Goal: Transaction & Acquisition: Book appointment/travel/reservation

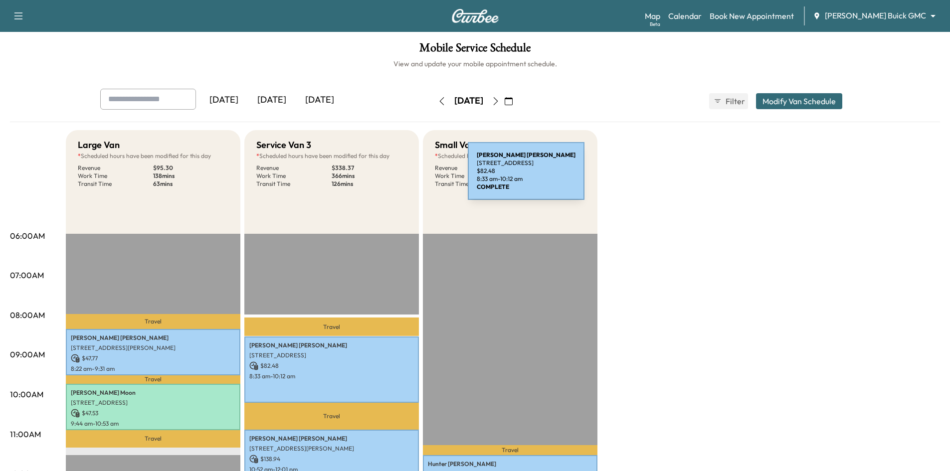
scroll to position [199, 0]
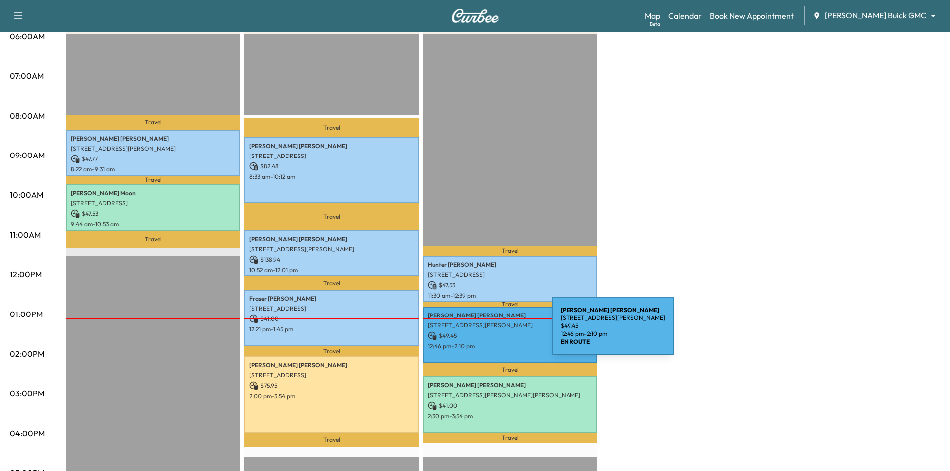
click at [477, 332] on p "$ 49.45" at bounding box center [510, 336] width 165 height 9
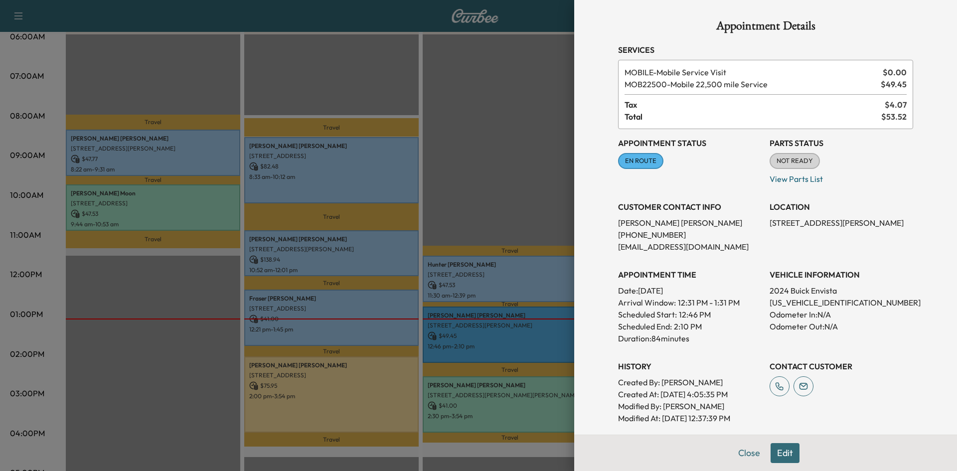
click at [477, 332] on div at bounding box center [478, 235] width 957 height 471
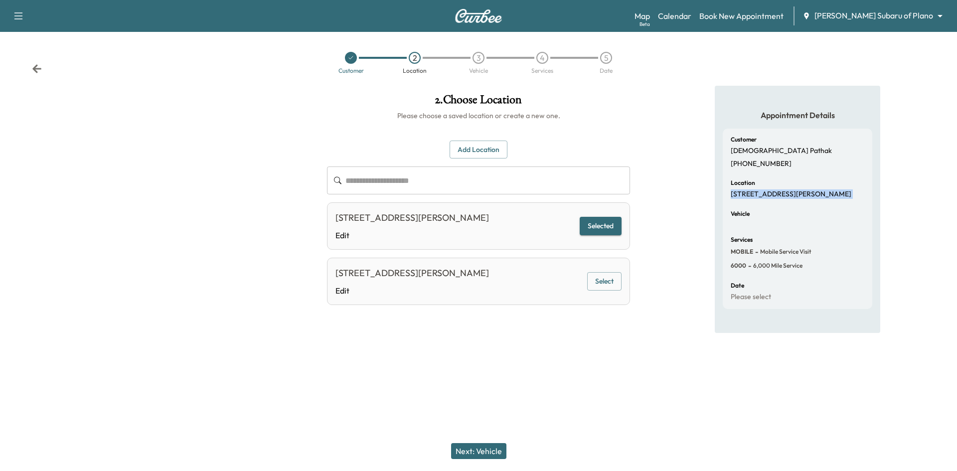
click at [476, 450] on button "Next: Vehicle" at bounding box center [478, 451] width 55 height 16
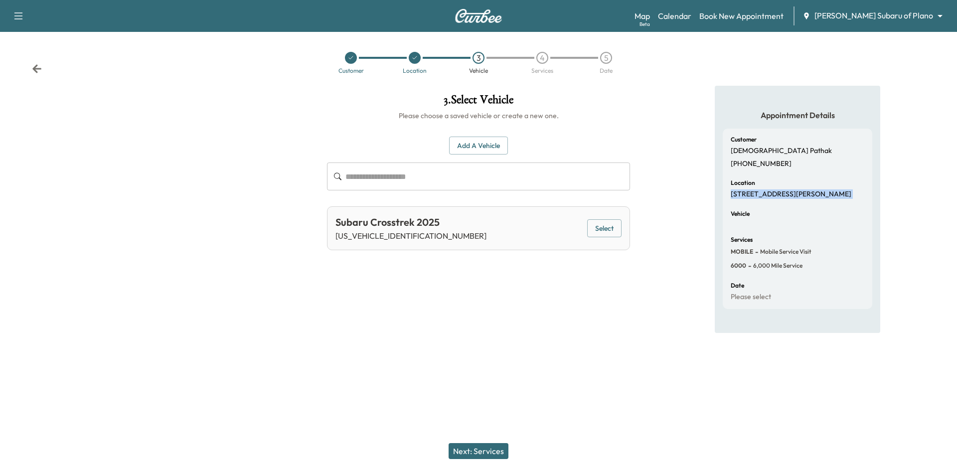
click at [608, 226] on button "Select" at bounding box center [604, 228] width 34 height 18
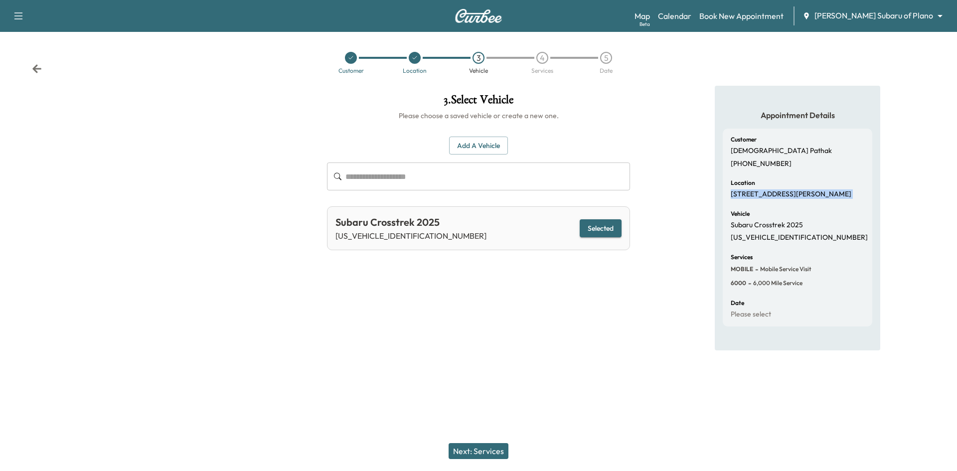
drag, startPoint x: 488, startPoint y: 453, endPoint x: 498, endPoint y: 445, distance: 12.9
click at [489, 453] on button "Next: Services" at bounding box center [479, 451] width 60 height 16
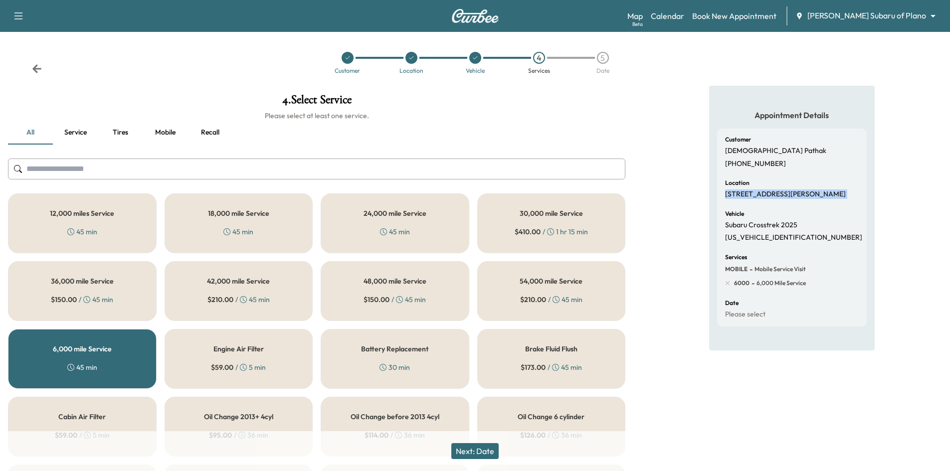
click at [481, 458] on button "Next: Date" at bounding box center [474, 451] width 47 height 16
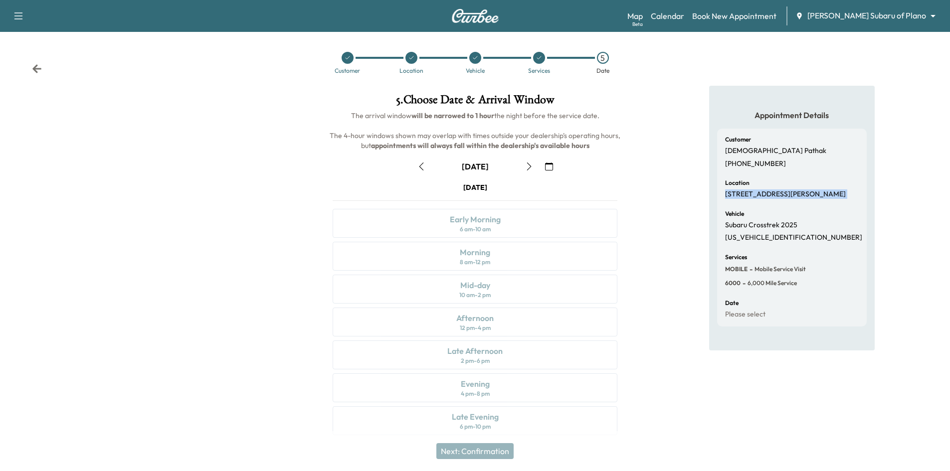
click at [547, 167] on icon "button" at bounding box center [549, 167] width 8 height 8
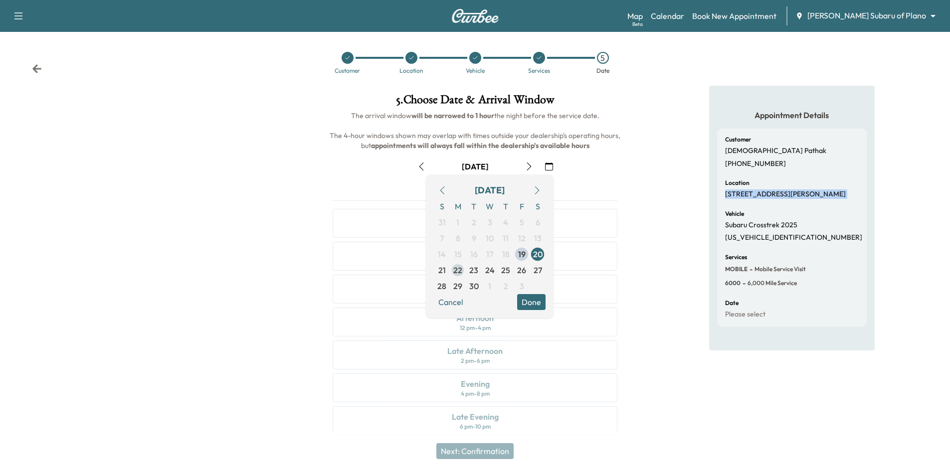
click at [459, 274] on span "22" at bounding box center [457, 270] width 9 height 12
click at [524, 303] on button "Done" at bounding box center [531, 302] width 28 height 16
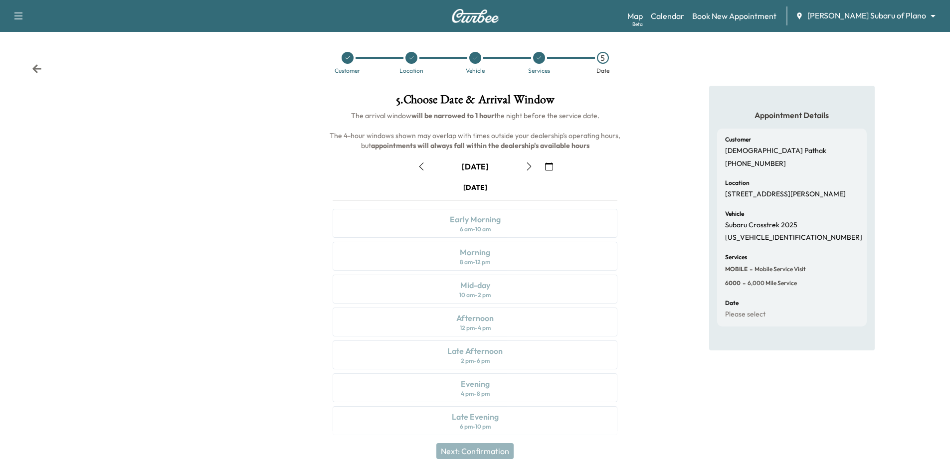
click at [349, 64] on div "Customer" at bounding box center [348, 63] width 64 height 22
drag, startPoint x: 347, startPoint y: 55, endPoint x: 347, endPoint y: 70, distance: 15.5
click at [346, 58] on icon at bounding box center [347, 58] width 6 height 6
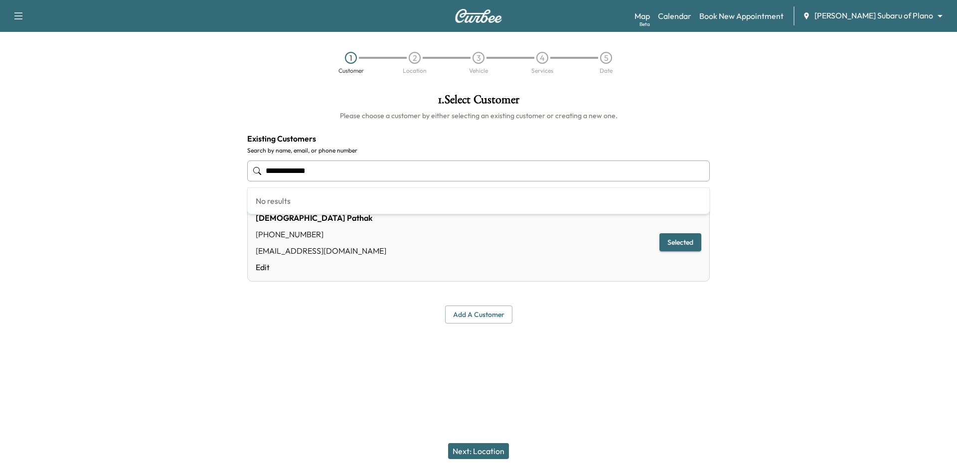
drag, startPoint x: 367, startPoint y: 171, endPoint x: 109, endPoint y: 172, distance: 258.7
click at [118, 185] on div "**********" at bounding box center [478, 209] width 957 height 246
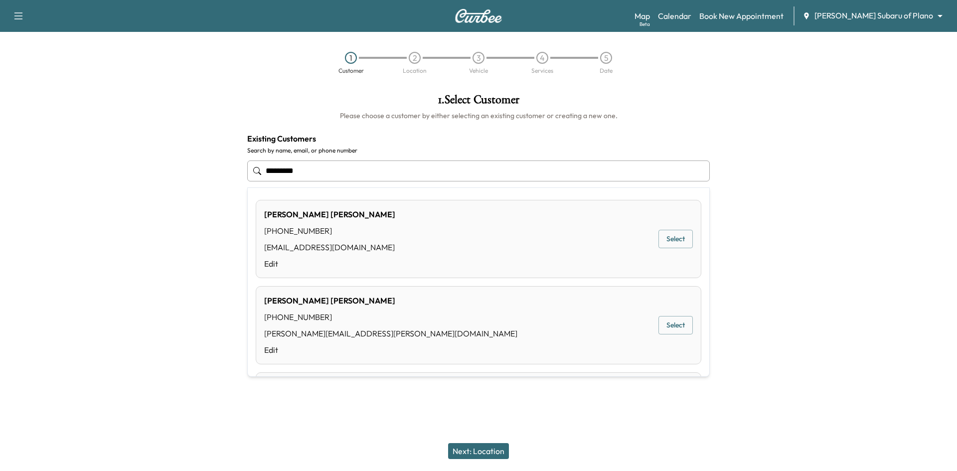
type input "**********"
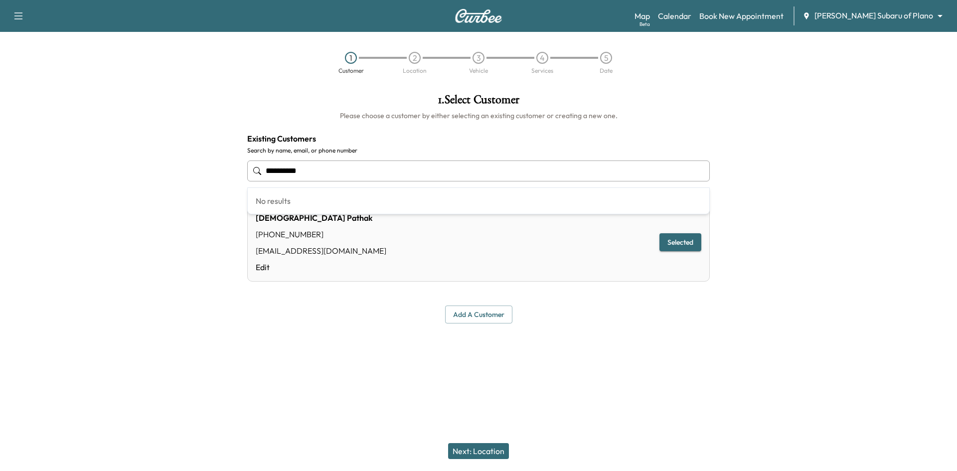
drag, startPoint x: 343, startPoint y: 167, endPoint x: 136, endPoint y: 168, distance: 207.9
click at [136, 168] on div "**********" at bounding box center [478, 209] width 957 height 246
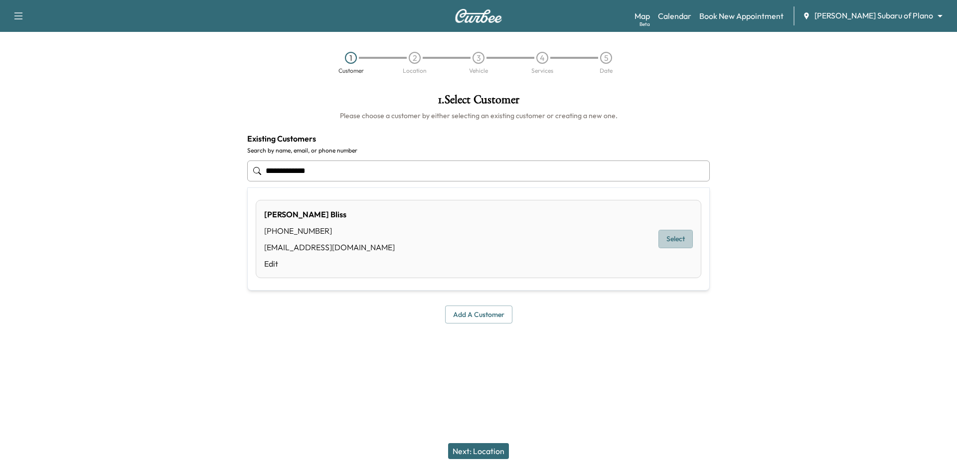
drag, startPoint x: 675, startPoint y: 239, endPoint x: 659, endPoint y: 243, distance: 16.4
click at [675, 239] on button "Select" at bounding box center [676, 239] width 34 height 18
type input "**********"
click at [476, 447] on button "Next: Location" at bounding box center [478, 451] width 61 height 16
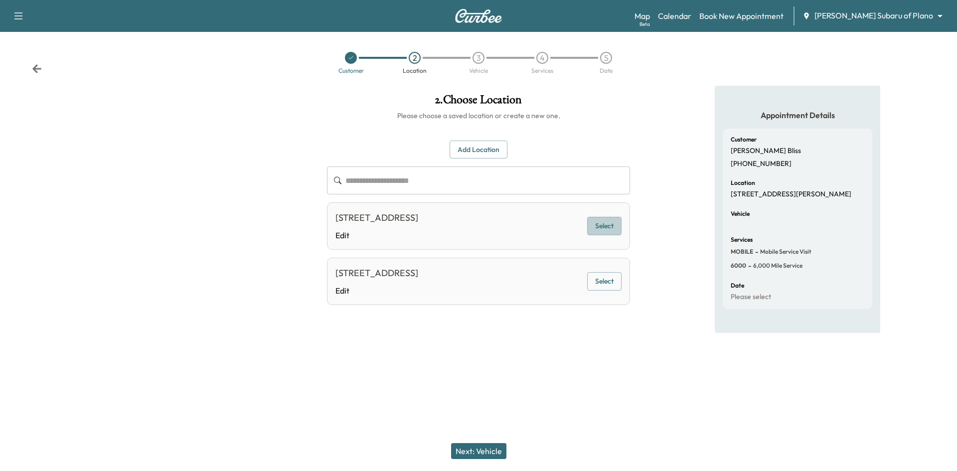
click at [601, 226] on button "Select" at bounding box center [604, 226] width 34 height 18
click at [486, 456] on button "Next: Vehicle" at bounding box center [478, 451] width 55 height 16
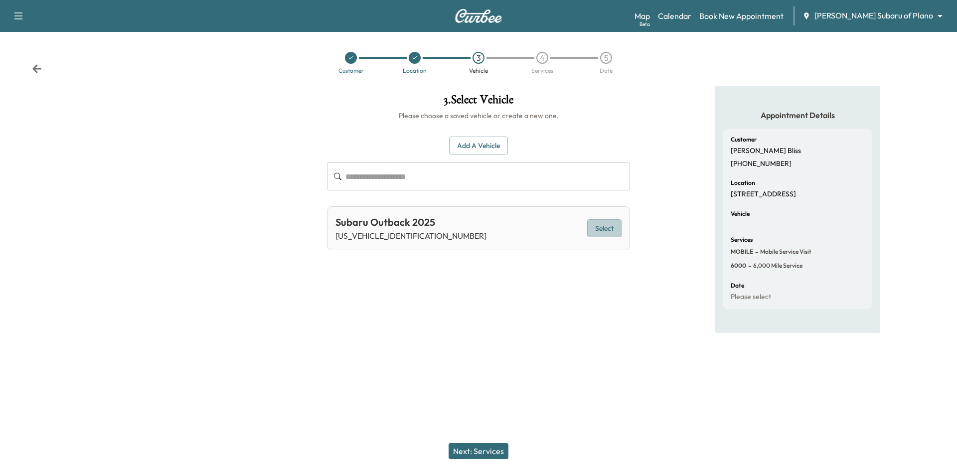
click at [593, 227] on button "Select" at bounding box center [604, 228] width 34 height 18
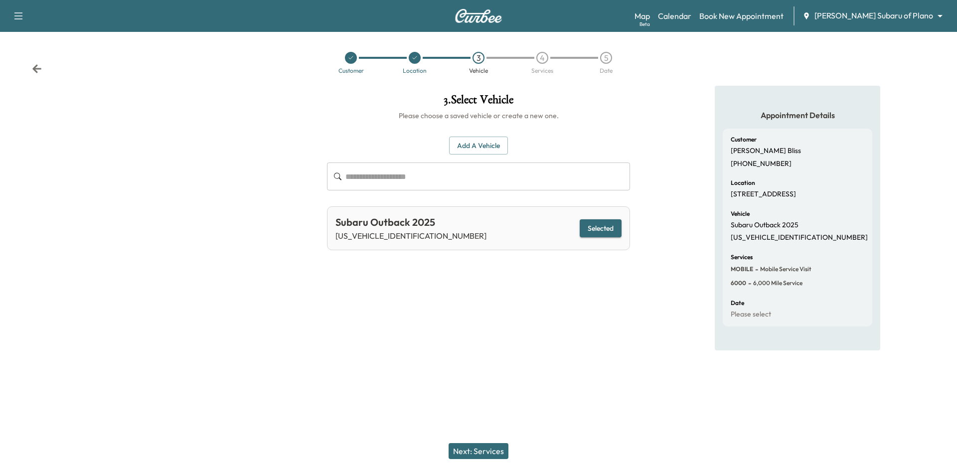
click at [491, 451] on button "Next: Services" at bounding box center [479, 451] width 60 height 16
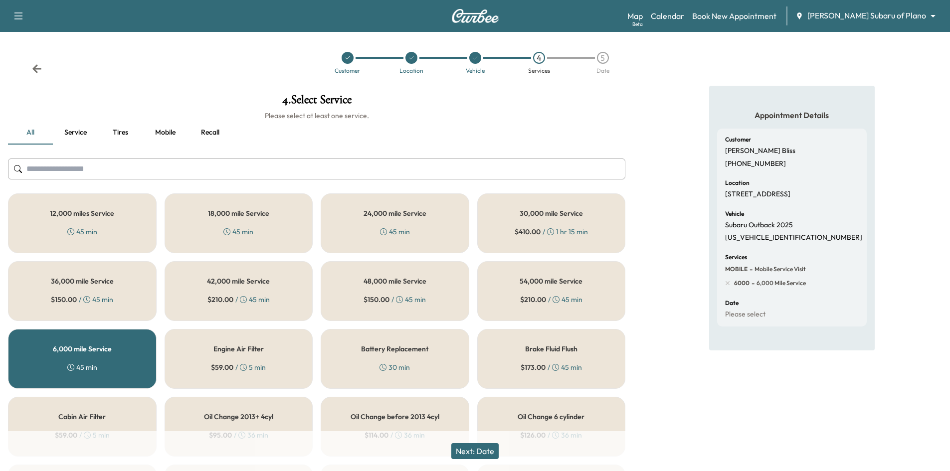
click at [480, 452] on button "Next: Date" at bounding box center [474, 451] width 47 height 16
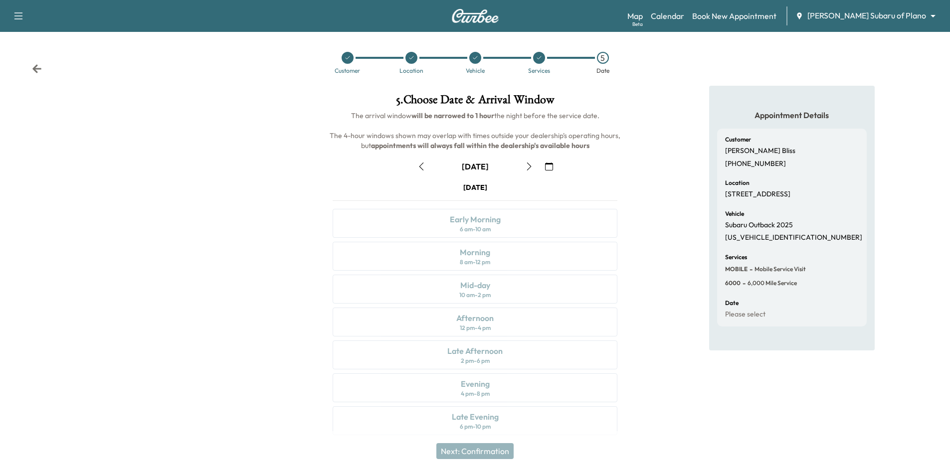
click at [545, 165] on icon "button" at bounding box center [549, 167] width 8 height 8
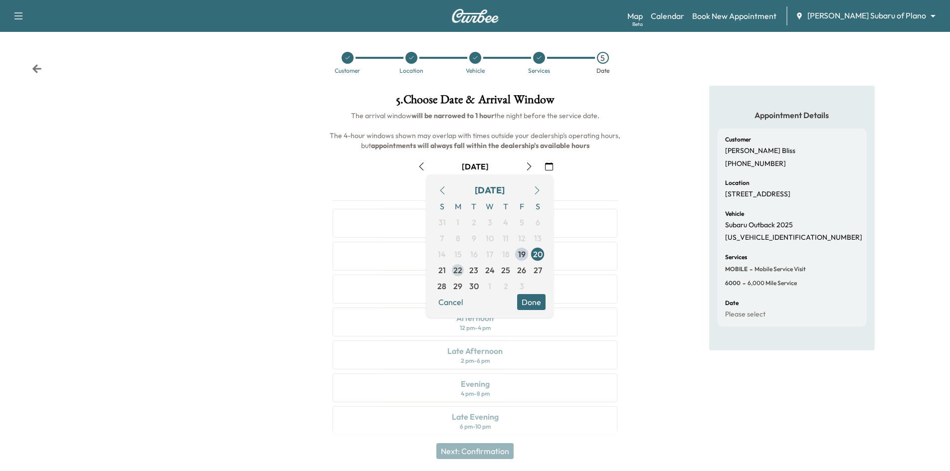
click at [473, 270] on span "23" at bounding box center [473, 270] width 9 height 12
drag, startPoint x: 633, startPoint y: 185, endPoint x: 626, endPoint y: 182, distance: 6.9
click at [633, 184] on div "5 . Choose Date & Arrival Window The arrival window will be narrowed to 1 hour …" at bounding box center [475, 266] width 317 height 361
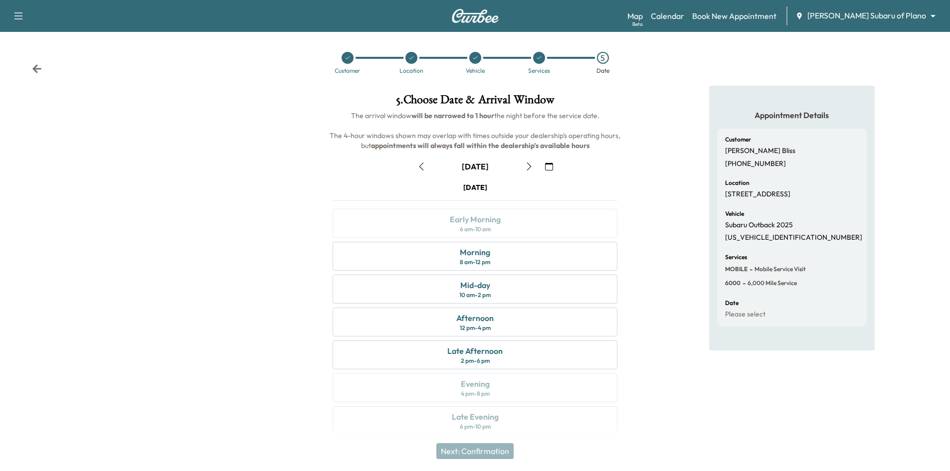
click at [346, 59] on icon at bounding box center [347, 58] width 6 height 6
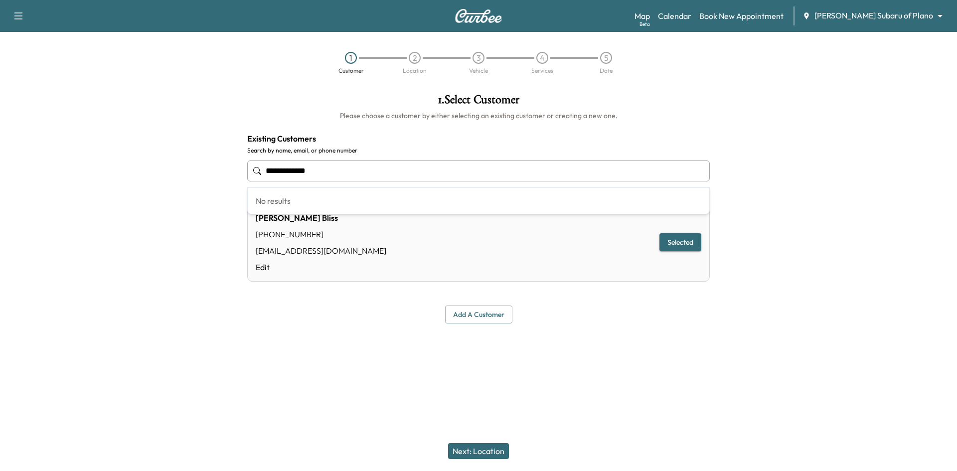
drag, startPoint x: 307, startPoint y: 174, endPoint x: 207, endPoint y: 178, distance: 100.3
click at [187, 180] on div "**********" at bounding box center [478, 209] width 957 height 246
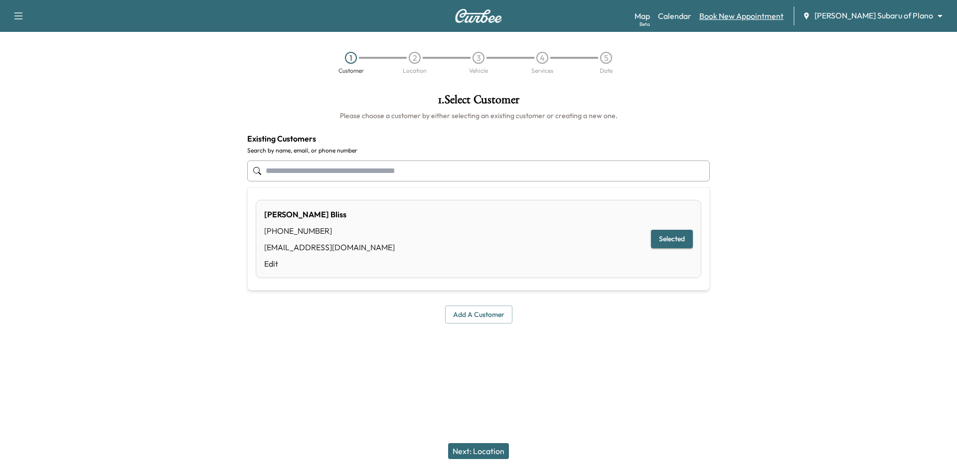
type input "**********"
click at [746, 9] on div "Map Beta Calendar Book New Appointment [PERSON_NAME] Subaru of Plano ******** ​" at bounding box center [792, 15] width 315 height 19
drag, startPoint x: 414, startPoint y: 174, endPoint x: 209, endPoint y: 194, distance: 205.8
click at [149, 197] on div "**********" at bounding box center [478, 209] width 957 height 246
click at [669, 237] on button "Select" at bounding box center [676, 239] width 34 height 18
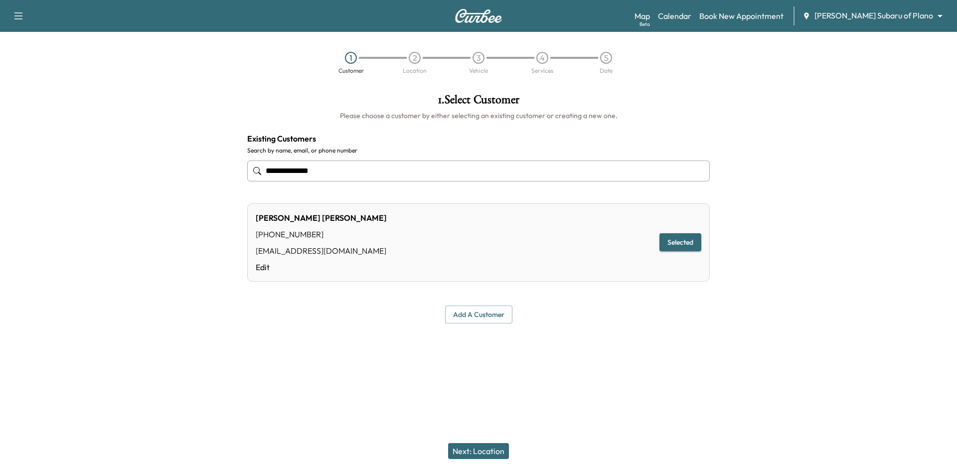
type input "**********"
drag, startPoint x: 476, startPoint y: 454, endPoint x: 496, endPoint y: 427, distance: 33.2
click at [477, 455] on button "Next: Location" at bounding box center [478, 451] width 61 height 16
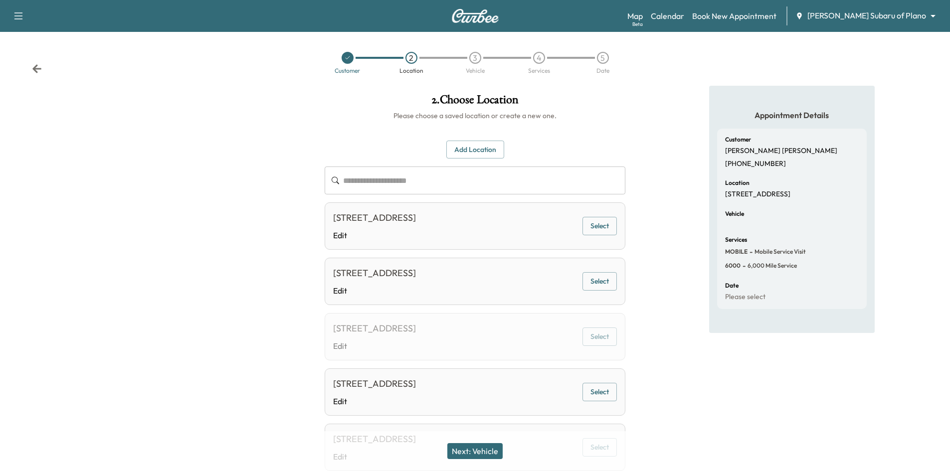
click at [607, 234] on button "Select" at bounding box center [599, 226] width 34 height 18
click at [462, 451] on button "Next: Vehicle" at bounding box center [474, 451] width 55 height 16
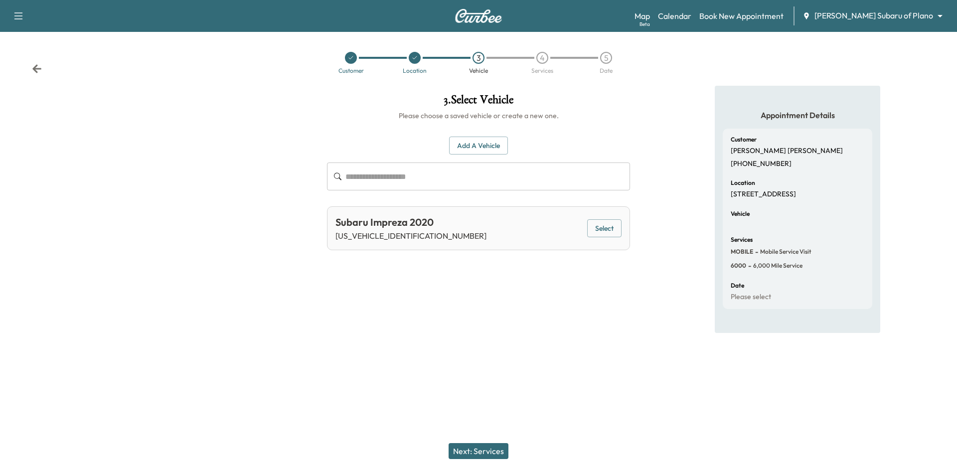
click at [613, 229] on button "Select" at bounding box center [604, 228] width 34 height 18
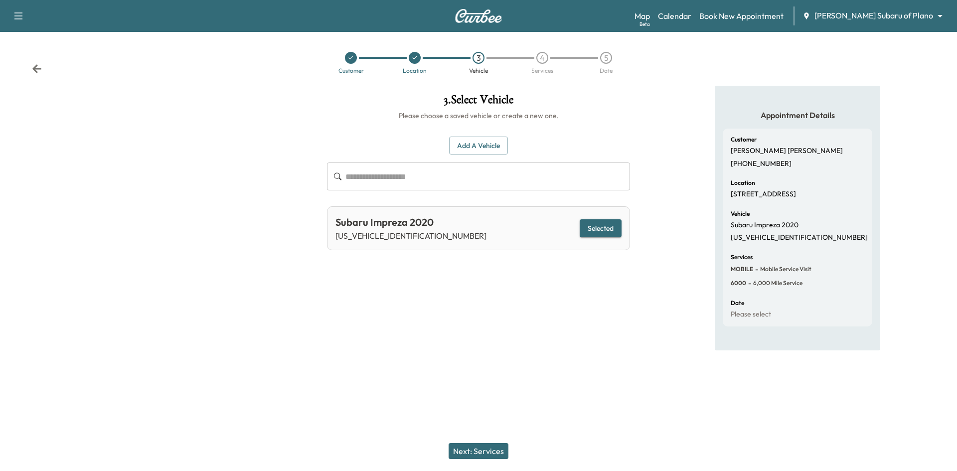
click at [460, 449] on button "Next: Services" at bounding box center [479, 451] width 60 height 16
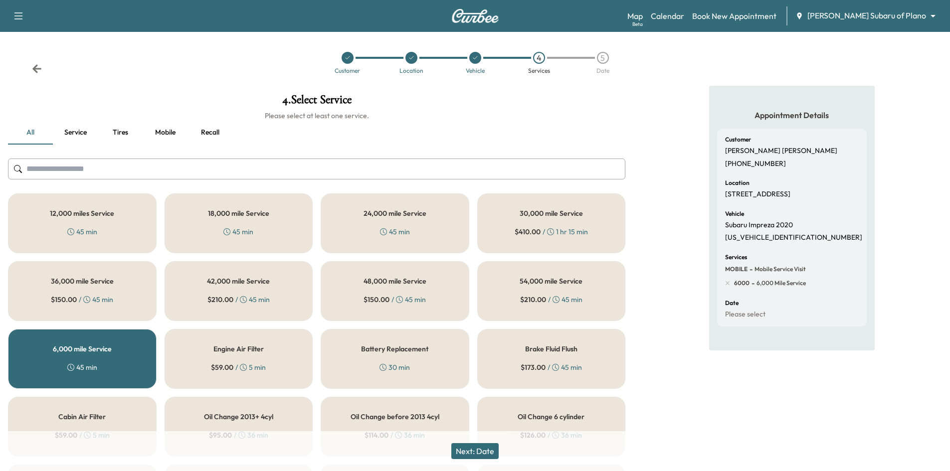
click at [211, 133] on button "Recall" at bounding box center [209, 133] width 45 height 24
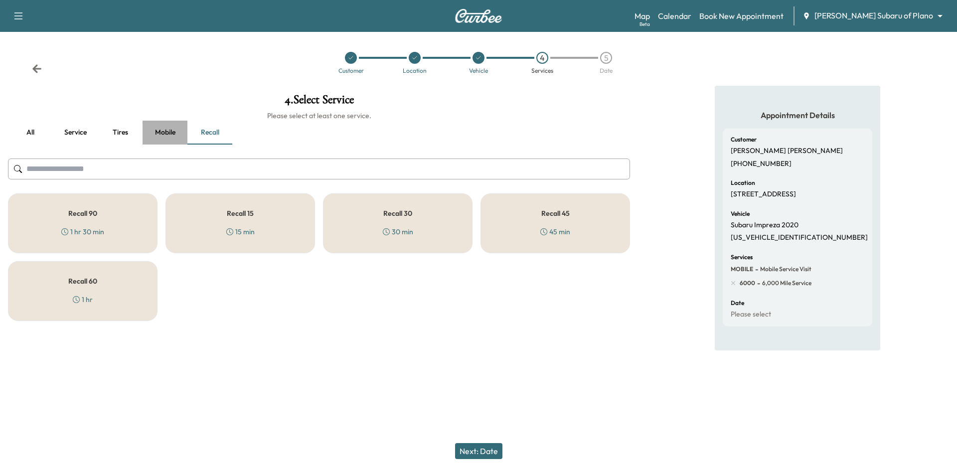
click at [169, 133] on button "Mobile" at bounding box center [165, 133] width 45 height 24
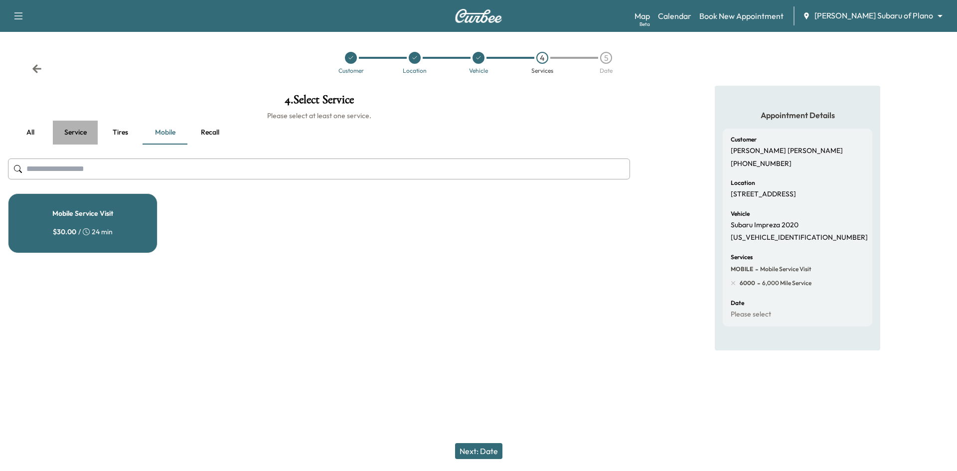
click at [81, 135] on button "Service" at bounding box center [75, 133] width 45 height 24
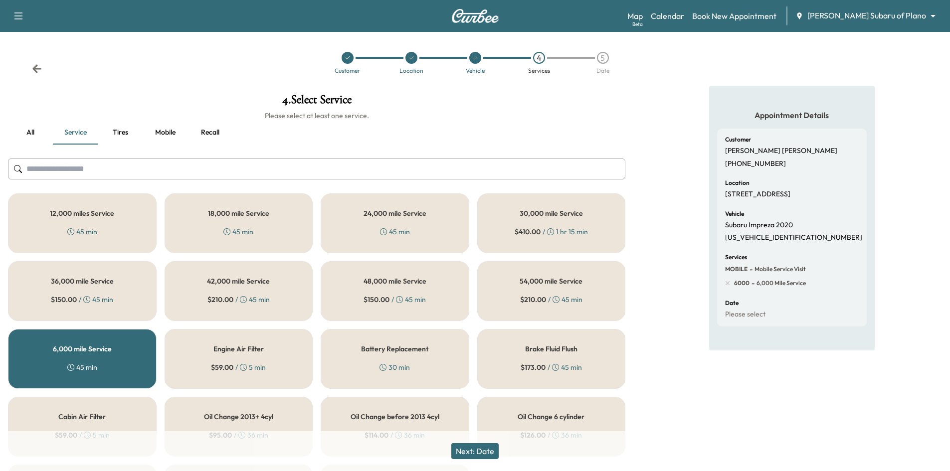
click at [210, 132] on button "Recall" at bounding box center [209, 133] width 45 height 24
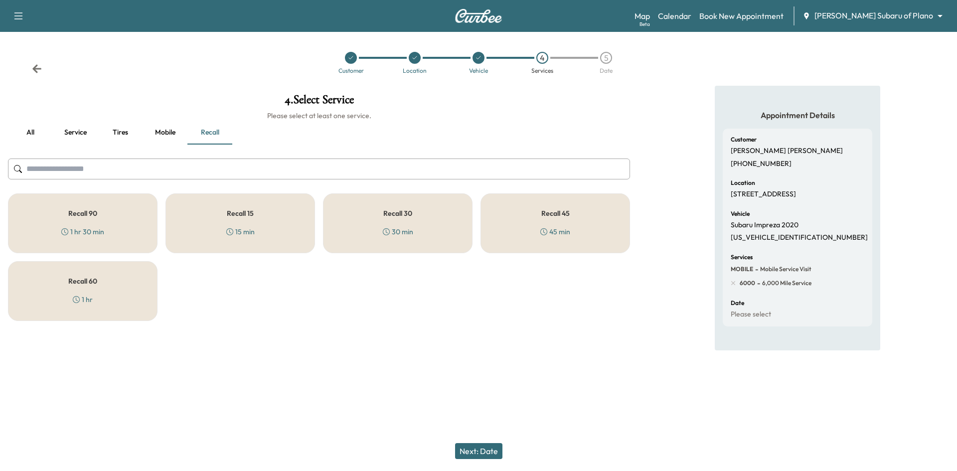
click at [571, 233] on div "Recall 45 45 min" at bounding box center [556, 223] width 150 height 60
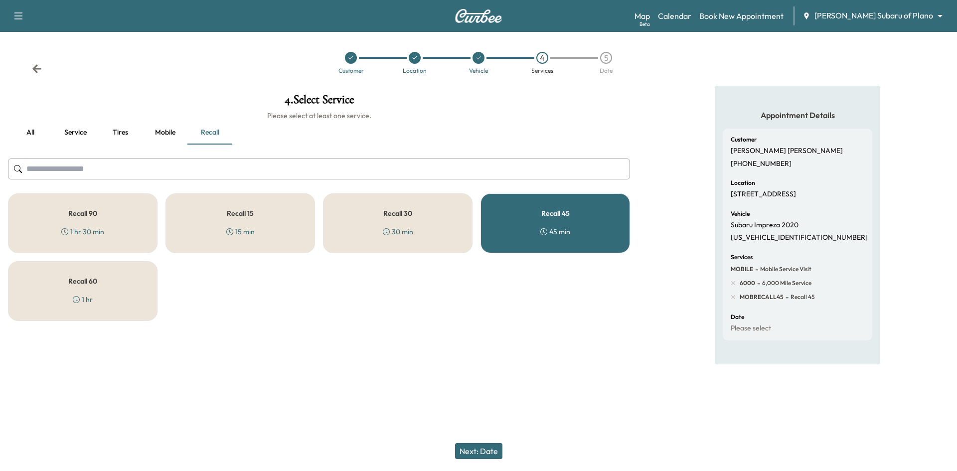
click at [77, 134] on button "Service" at bounding box center [75, 133] width 45 height 24
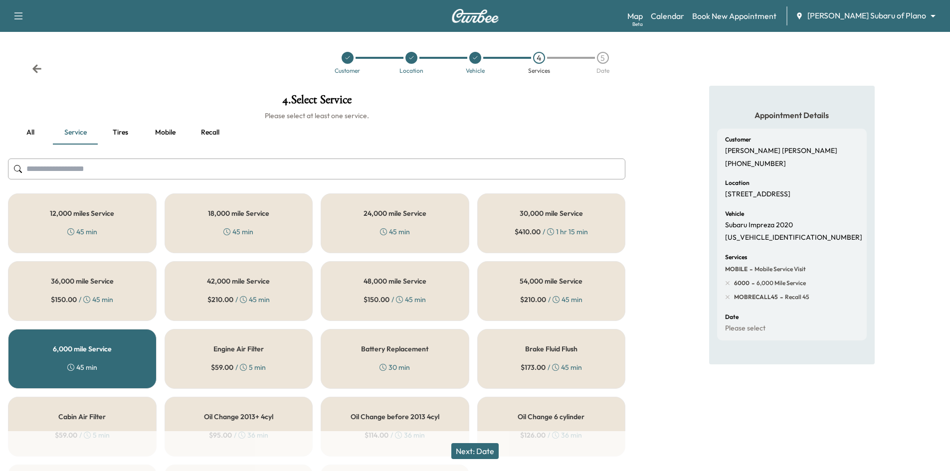
click at [76, 358] on div "6,000 mile Service 45 min" at bounding box center [82, 359] width 149 height 60
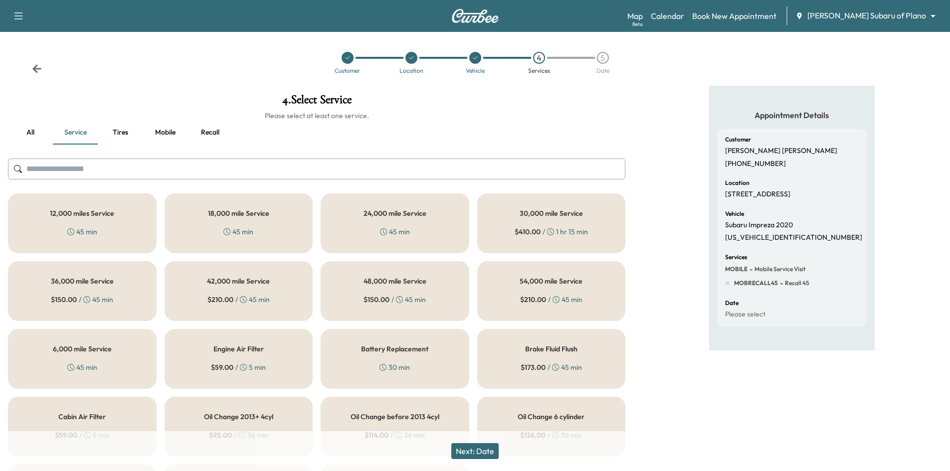
click at [472, 455] on button "Next: Date" at bounding box center [474, 451] width 47 height 16
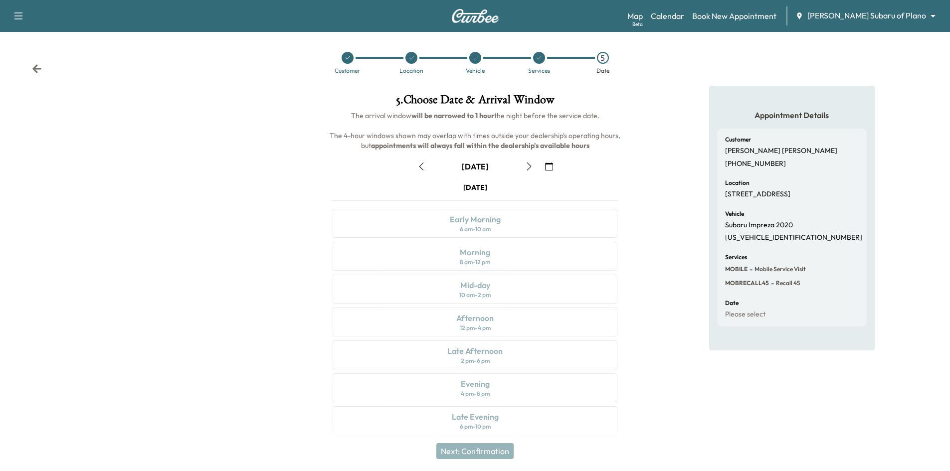
click at [549, 168] on icon "button" at bounding box center [549, 167] width 8 height 8
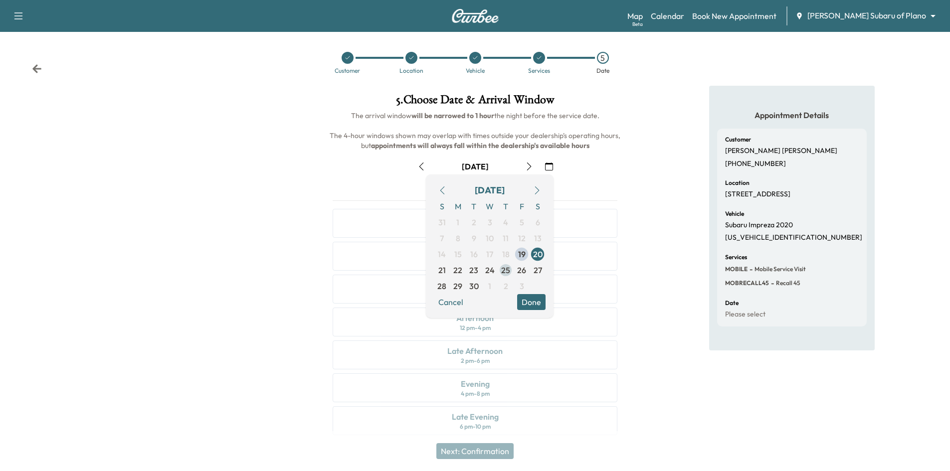
click at [504, 270] on span "25" at bounding box center [505, 270] width 9 height 12
click at [524, 301] on button "Done" at bounding box center [531, 302] width 28 height 16
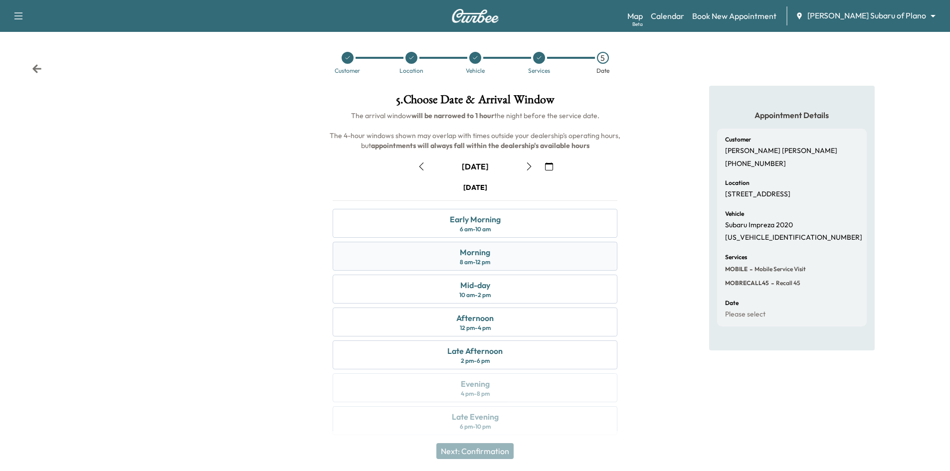
click at [533, 258] on div "Morning 8 am - 12 pm" at bounding box center [475, 256] width 285 height 29
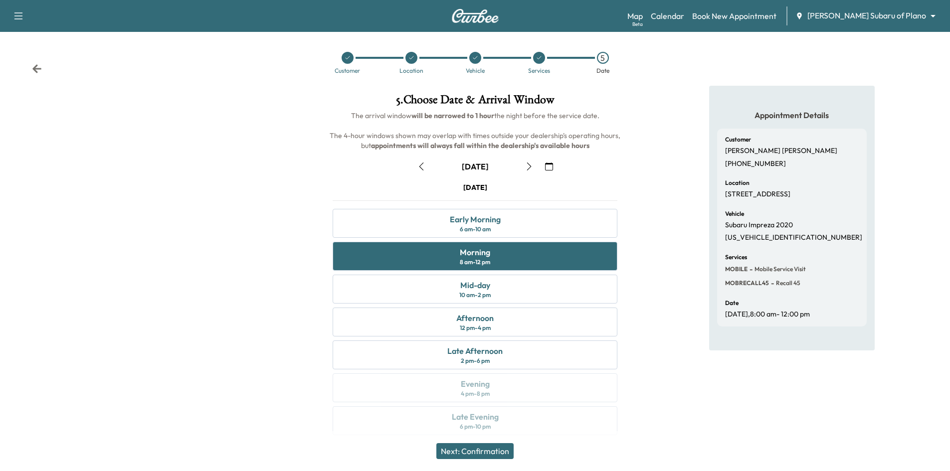
click at [479, 453] on button "Next: Confirmation" at bounding box center [474, 451] width 77 height 16
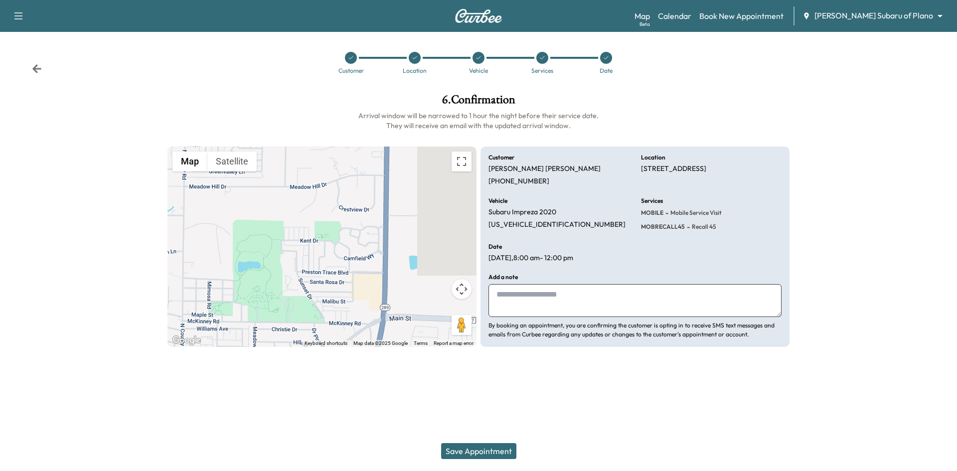
click at [540, 298] on textarea at bounding box center [635, 300] width 293 height 33
type textarea "**********"
click at [487, 453] on button "Save Appointment" at bounding box center [478, 451] width 75 height 16
click at [545, 63] on div at bounding box center [542, 58] width 12 height 12
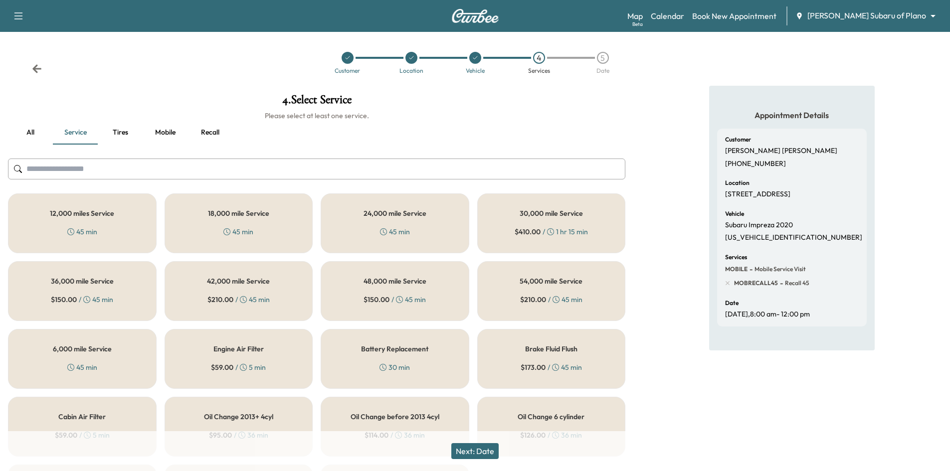
click at [601, 59] on div "5" at bounding box center [603, 58] width 12 height 12
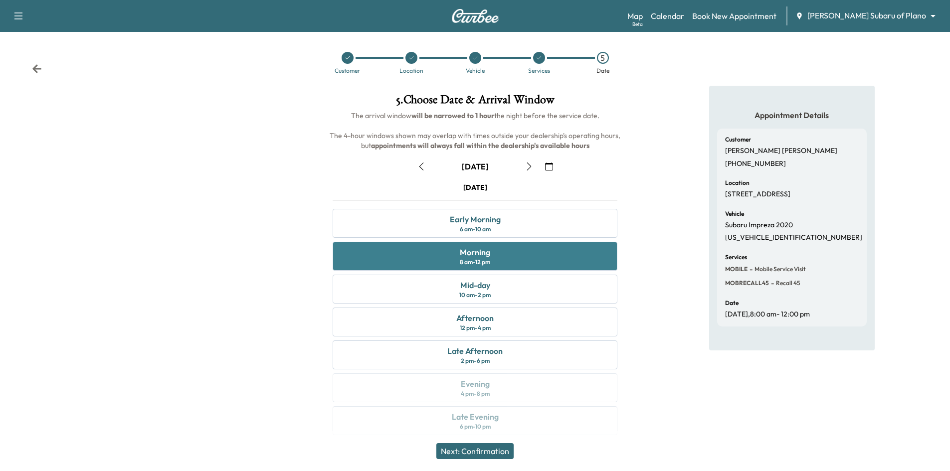
click at [525, 249] on div "Morning 8 am - 12 pm" at bounding box center [475, 256] width 285 height 29
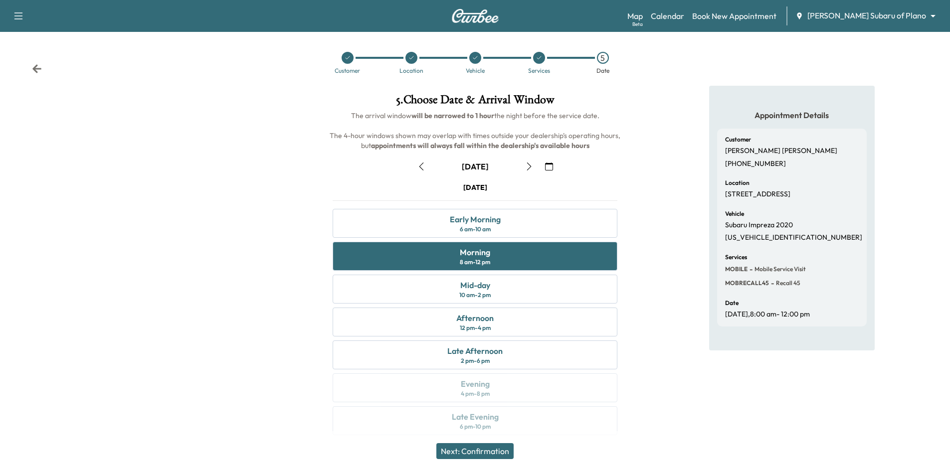
click at [483, 456] on button "Next: Confirmation" at bounding box center [474, 451] width 77 height 16
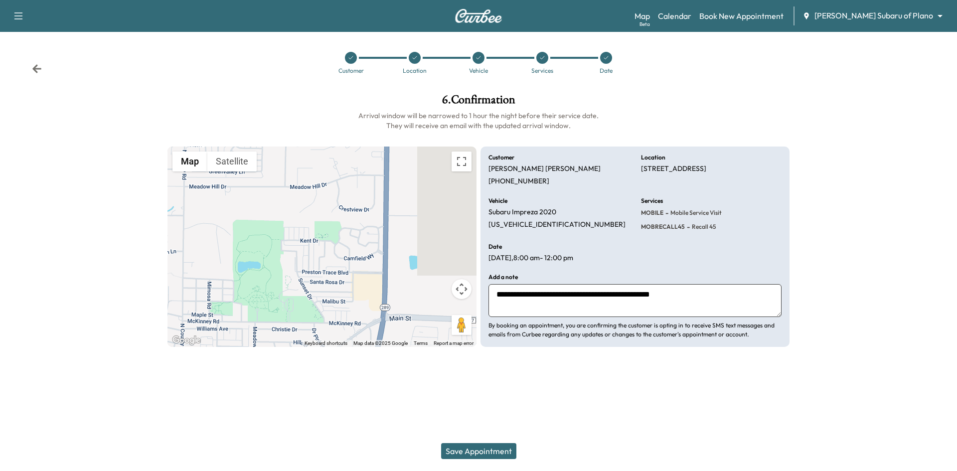
click at [490, 450] on button "Save Appointment" at bounding box center [478, 451] width 75 height 16
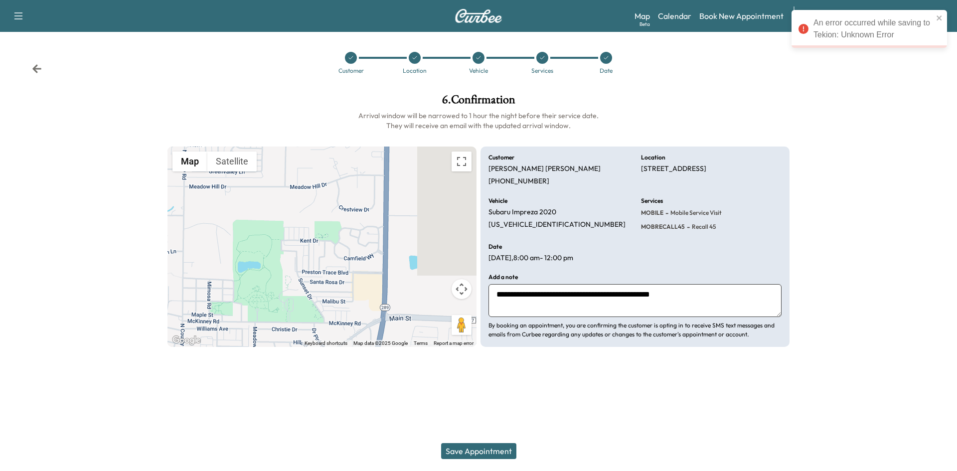
click at [608, 57] on icon at bounding box center [606, 58] width 6 height 6
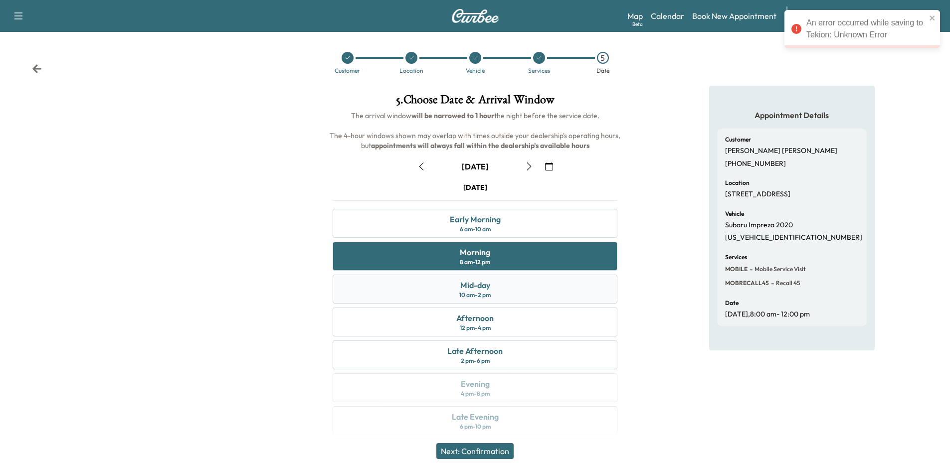
click at [533, 296] on div "Mid-day 10 am - 2 pm" at bounding box center [475, 289] width 285 height 29
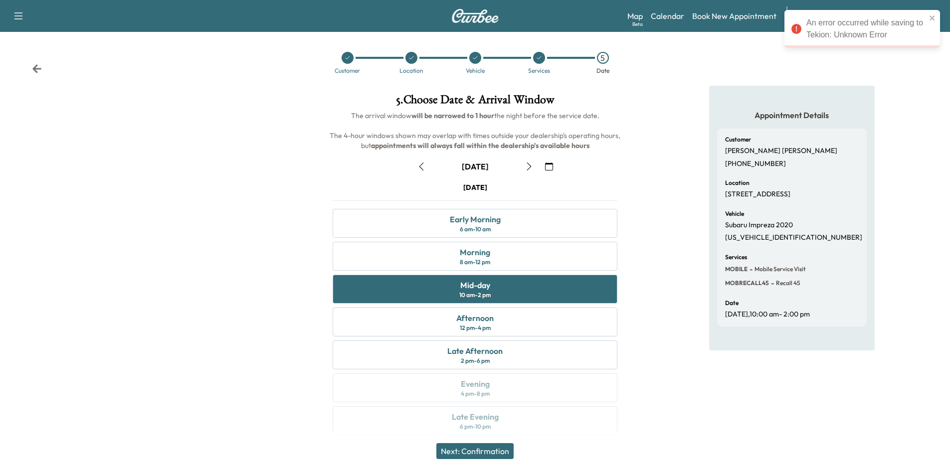
drag, startPoint x: 498, startPoint y: 451, endPoint x: 501, endPoint y: 446, distance: 5.4
click at [501, 451] on button "Next: Confirmation" at bounding box center [474, 451] width 77 height 16
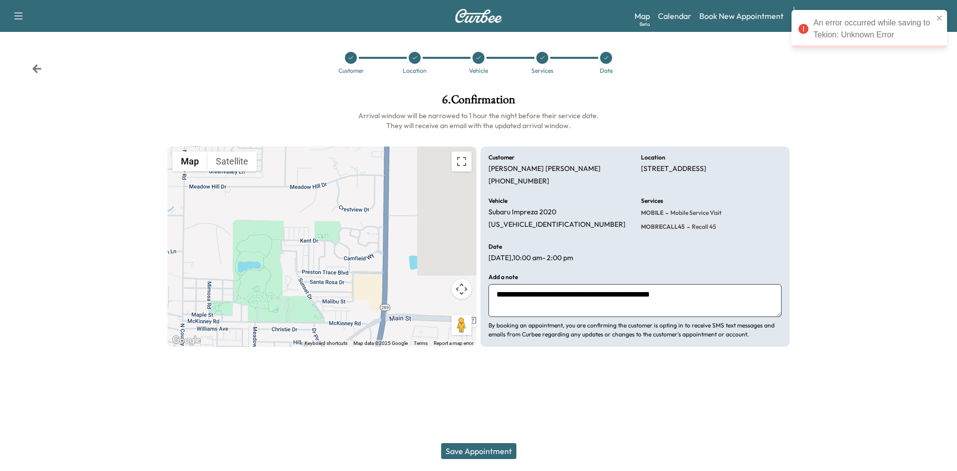
click at [497, 452] on button "Save Appointment" at bounding box center [478, 451] width 75 height 16
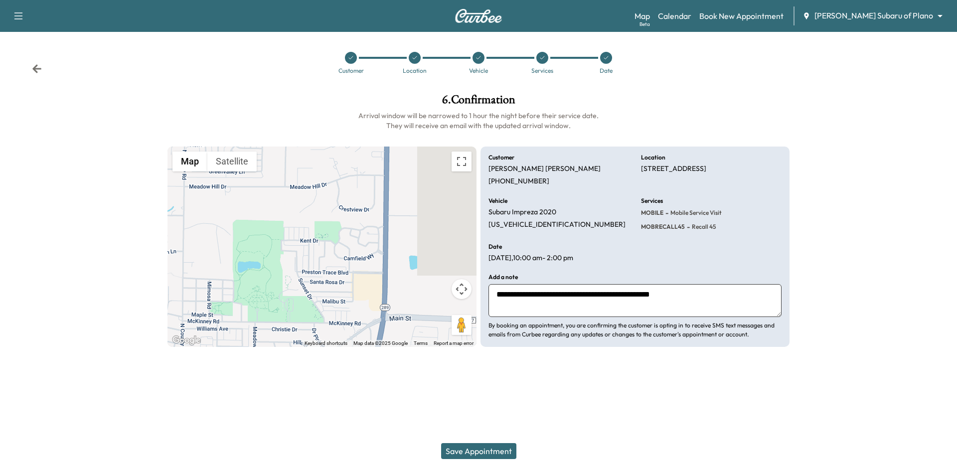
click at [471, 450] on button "Save Appointment" at bounding box center [478, 451] width 75 height 16
drag, startPoint x: 18, startPoint y: 10, endPoint x: 19, endPoint y: 19, distance: 8.5
click at [19, 9] on button "button" at bounding box center [18, 16] width 21 height 16
click at [47, 51] on button "Log Out" at bounding box center [34, 56] width 37 height 16
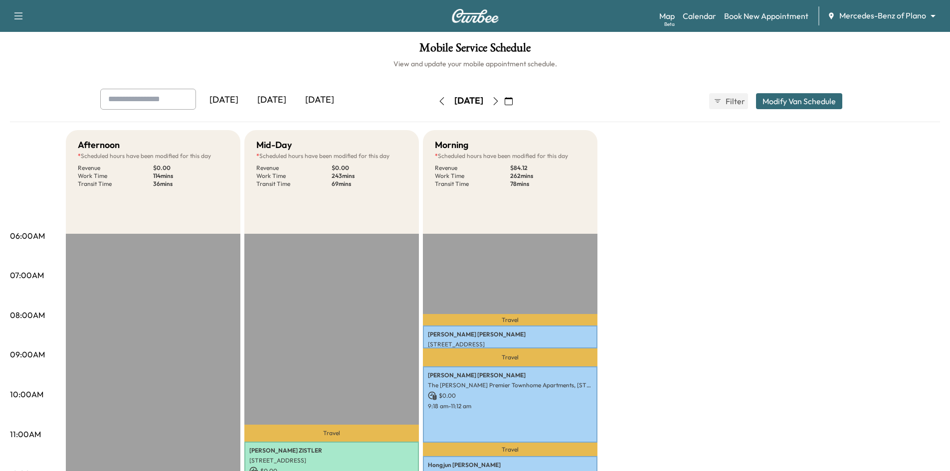
scroll to position [50, 0]
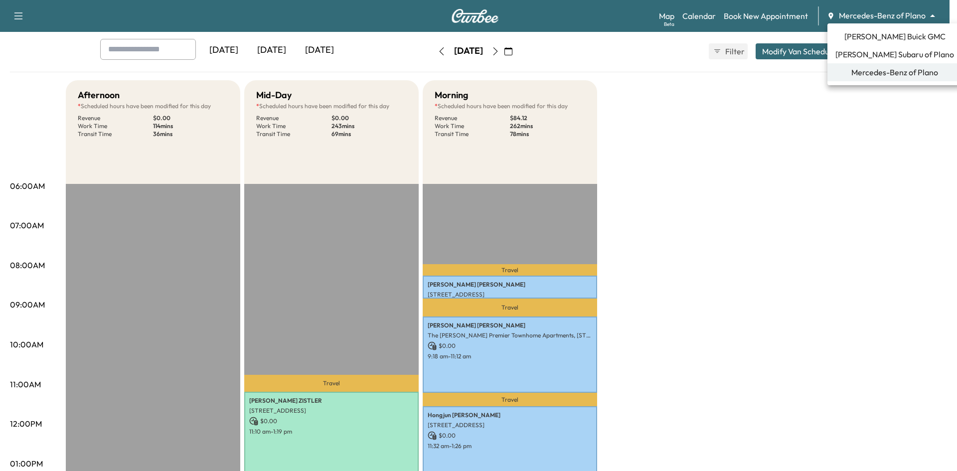
click at [884, 13] on body "Support Log Out Map Beta Calendar Book New Appointment Mercedes-Benz of Plano *…" at bounding box center [478, 185] width 957 height 471
click at [904, 52] on span "[PERSON_NAME] Subaru of Plano" at bounding box center [895, 54] width 119 height 12
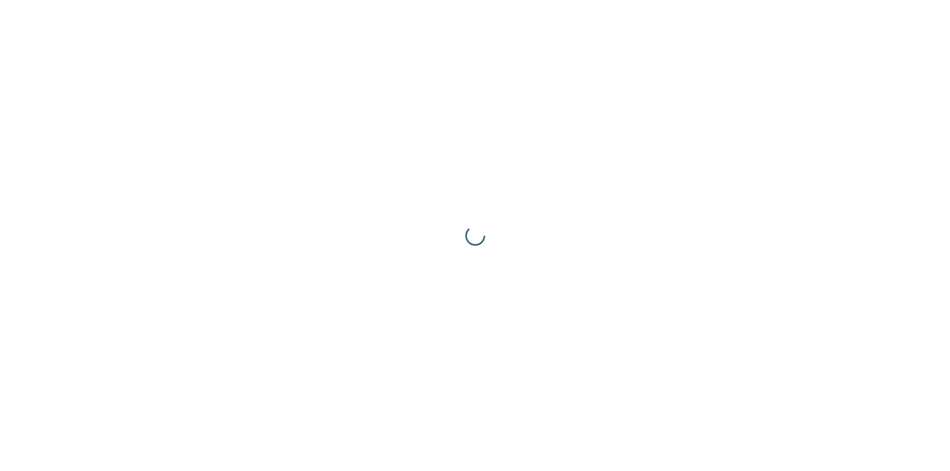
scroll to position [0, 0]
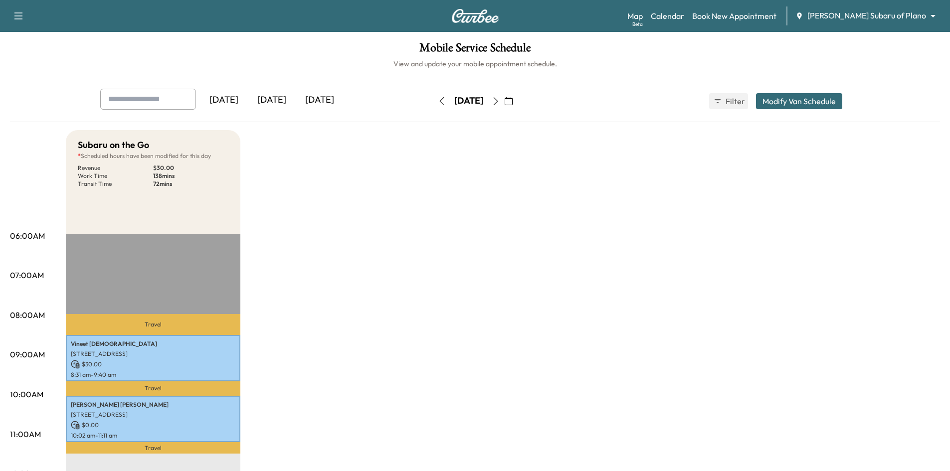
click at [517, 100] on button "button" at bounding box center [508, 101] width 17 height 16
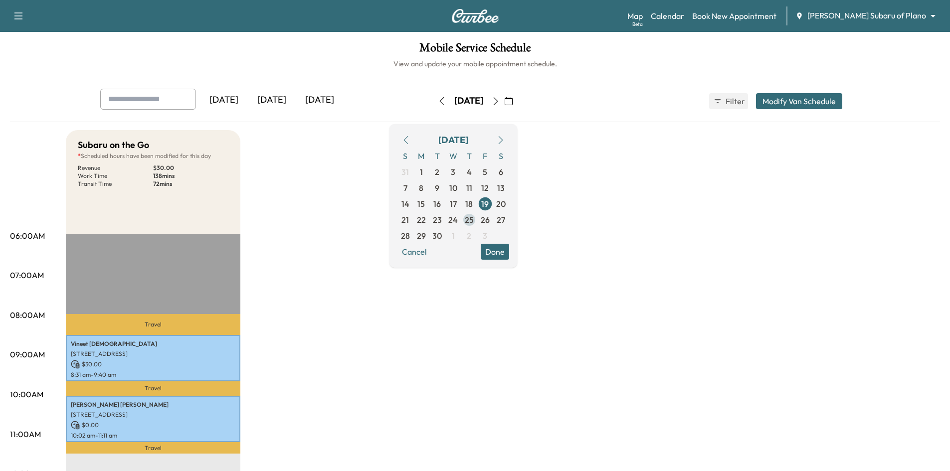
click at [474, 220] on span "25" at bounding box center [469, 220] width 9 height 12
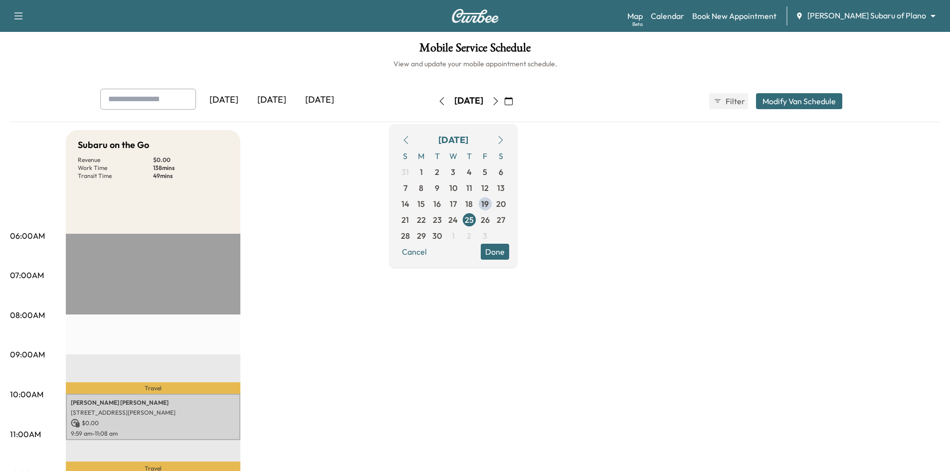
click at [509, 250] on button "Done" at bounding box center [495, 252] width 28 height 16
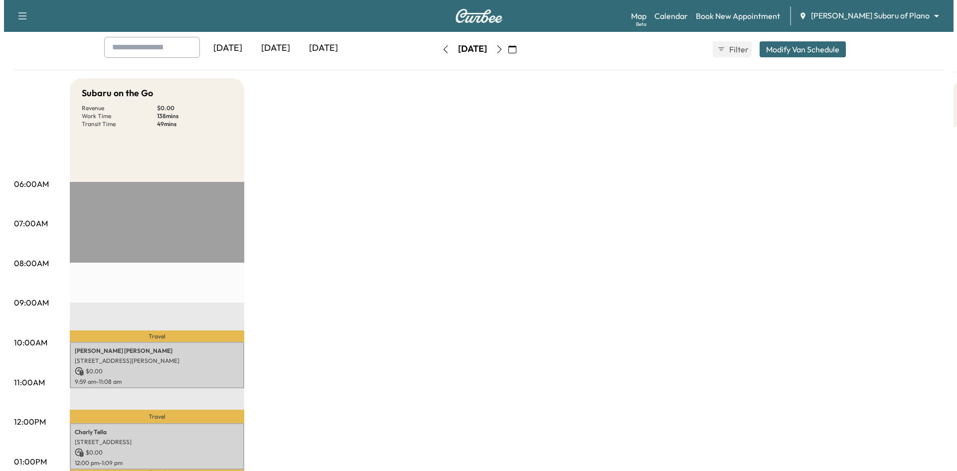
scroll to position [100, 0]
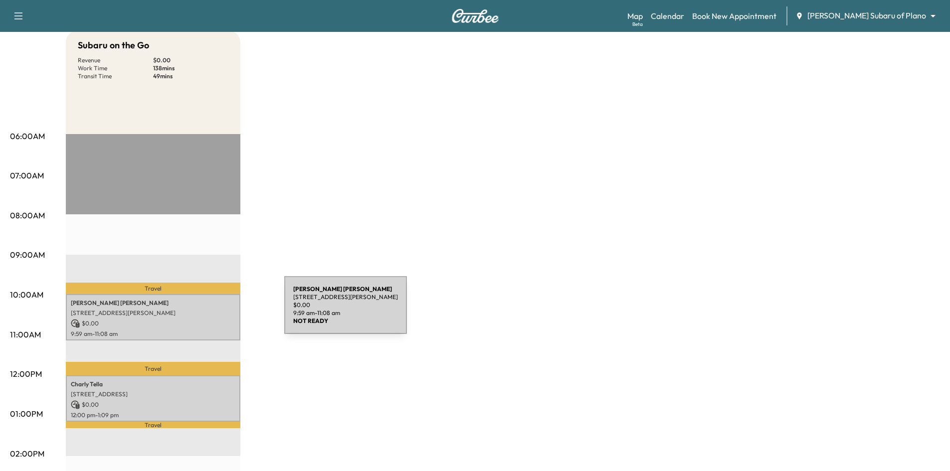
click at [209, 311] on p "8649 SCOTT CIR, FRISCO, TX 75034, USA" at bounding box center [153, 313] width 165 height 8
